Goal: Task Accomplishment & Management: Use online tool/utility

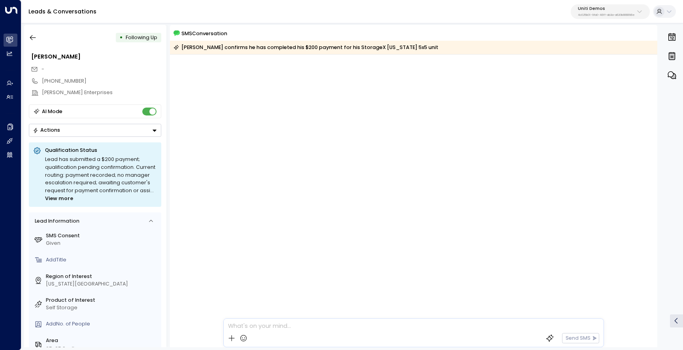
scroll to position [5217, 0]
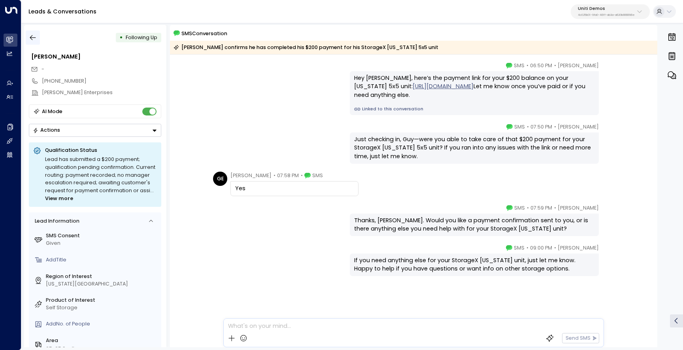
click at [35, 37] on icon "button" at bounding box center [33, 38] width 8 height 8
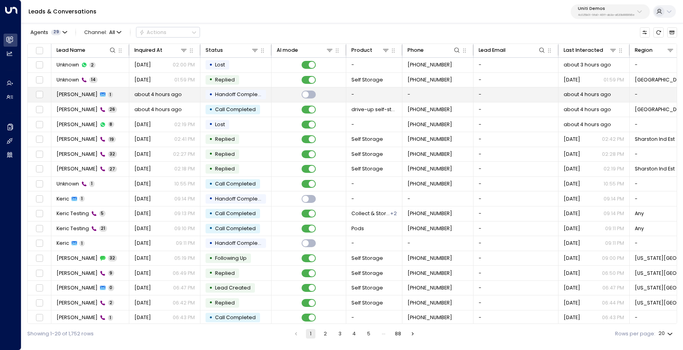
click at [63, 94] on span "[PERSON_NAME]" at bounding box center [77, 94] width 41 height 7
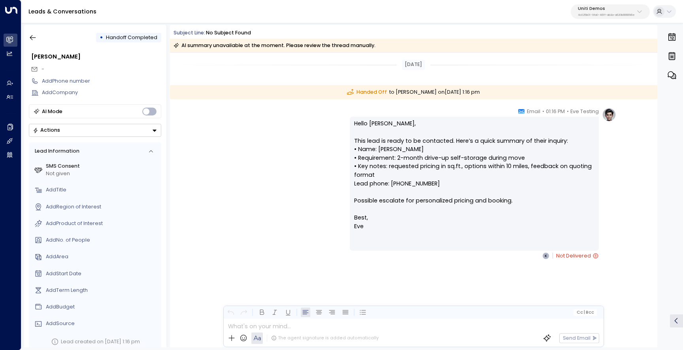
click at [590, 11] on p "Uniti Demos" at bounding box center [606, 8] width 57 height 5
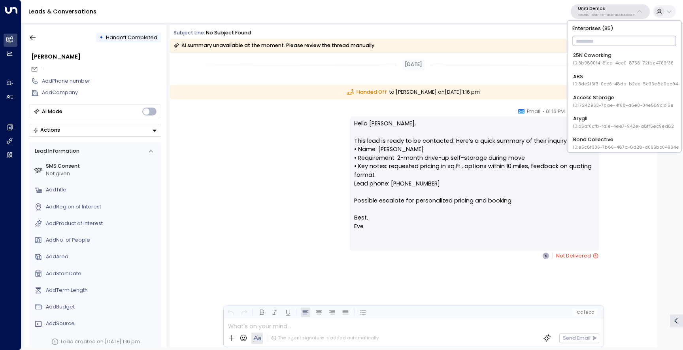
click at [584, 35] on input "text" at bounding box center [625, 41] width 104 height 14
type input "*****"
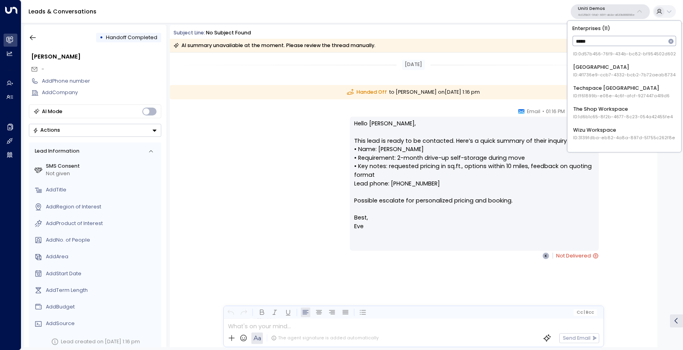
scroll to position [121, 0]
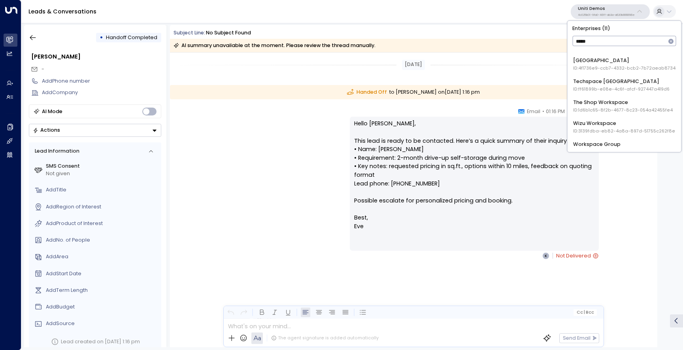
click at [612, 62] on div "Space Station ID: 4f1736e9-ccb7-4332-bcb2-7b72aeab8734" at bounding box center [624, 64] width 102 height 15
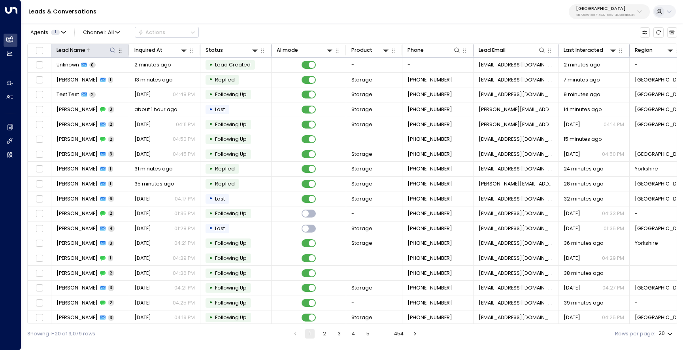
click at [114, 48] on icon at bounding box center [113, 50] width 6 height 6
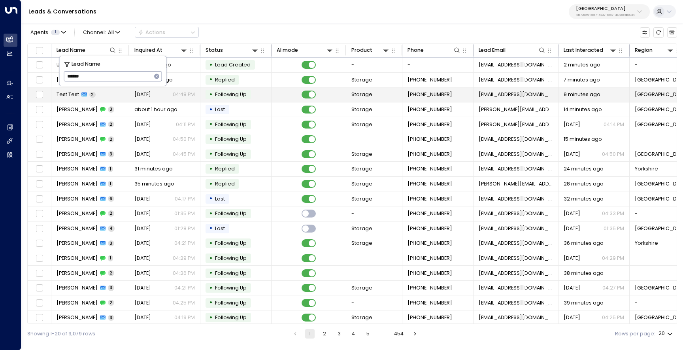
type input "******"
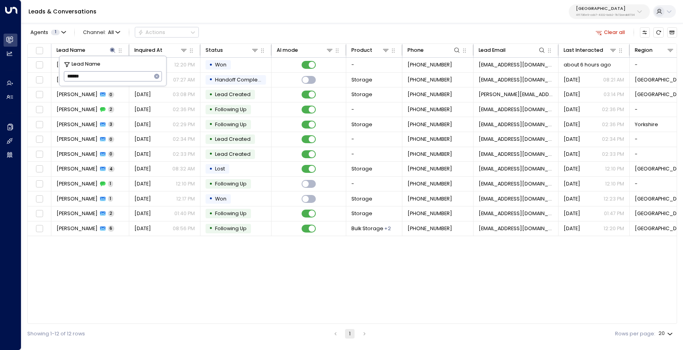
click at [282, 28] on div "Agents 1 Channel: All Actions Clear all" at bounding box center [352, 32] width 650 height 15
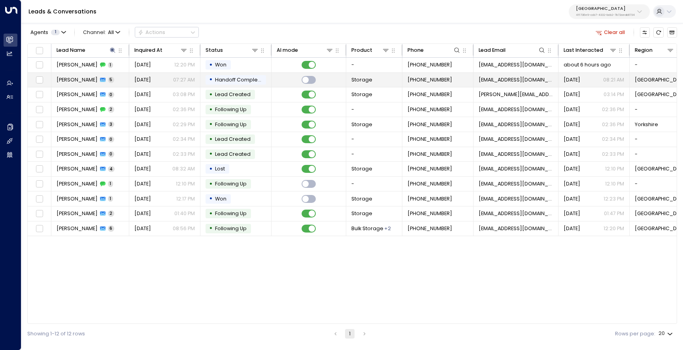
click at [74, 81] on span "[PERSON_NAME]" at bounding box center [77, 79] width 41 height 7
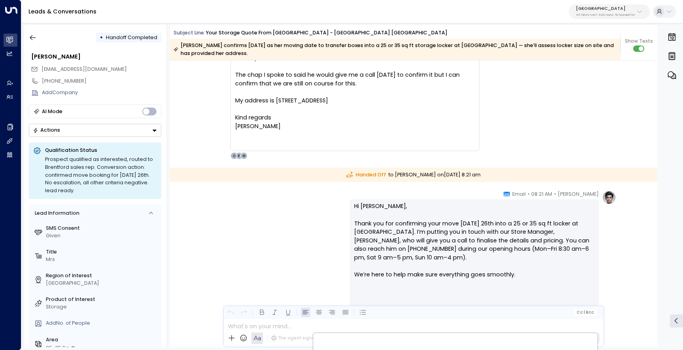
scroll to position [1067, 0]
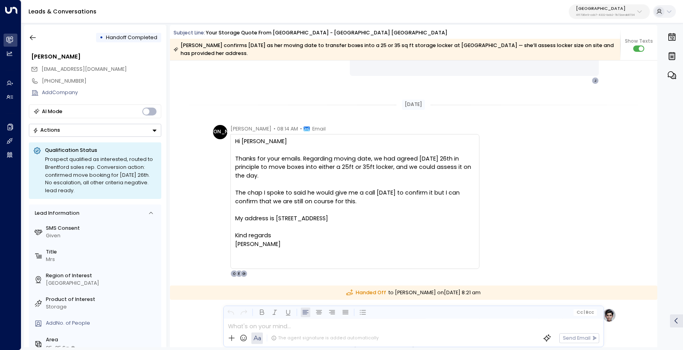
click at [582, 15] on p "4f1736e9-ccb7-4332-bcb2-7b72aeab8734" at bounding box center [605, 14] width 59 height 3
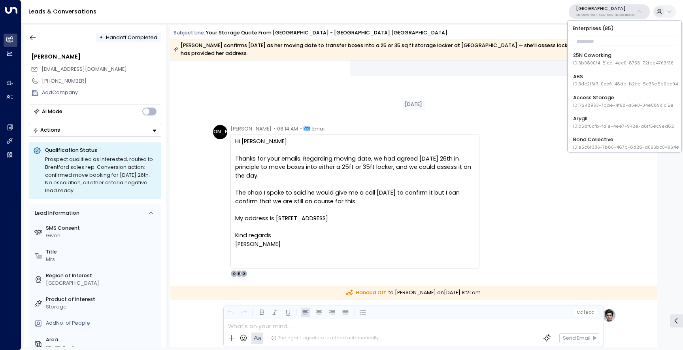
click at [32, 45] on div "• Handoff Completed [PERSON_NAME] [PERSON_NAME][EMAIL_ADDRESS][DOMAIN_NAME] [PH…" at bounding box center [95, 186] width 142 height 322
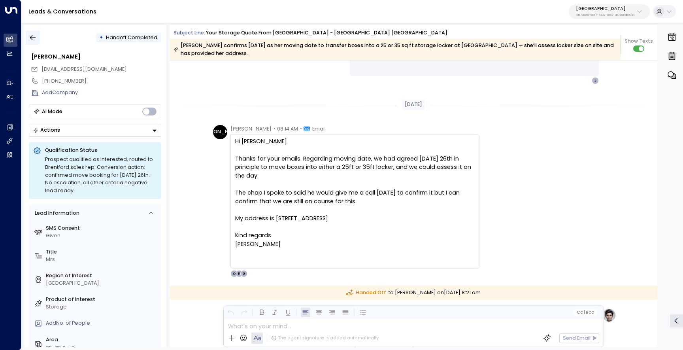
click at [35, 36] on icon "button" at bounding box center [33, 38] width 8 height 8
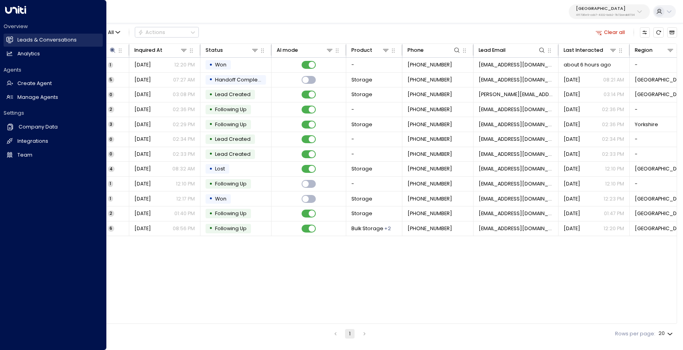
click at [15, 39] on link "Leads & Conversations Leads & Conversations" at bounding box center [53, 40] width 99 height 13
